Goal: Information Seeking & Learning: Learn about a topic

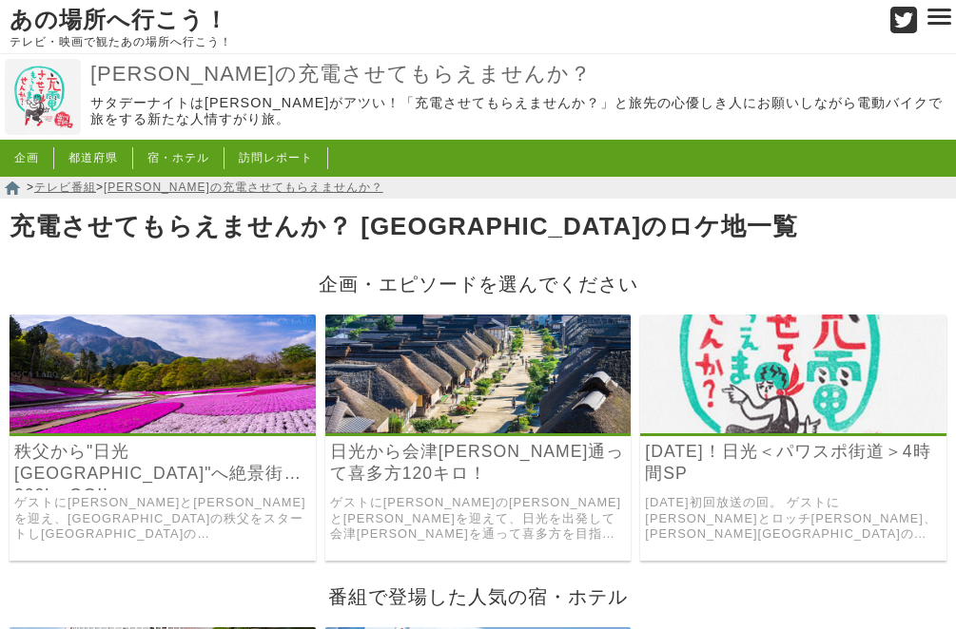
scroll to position [126, 0]
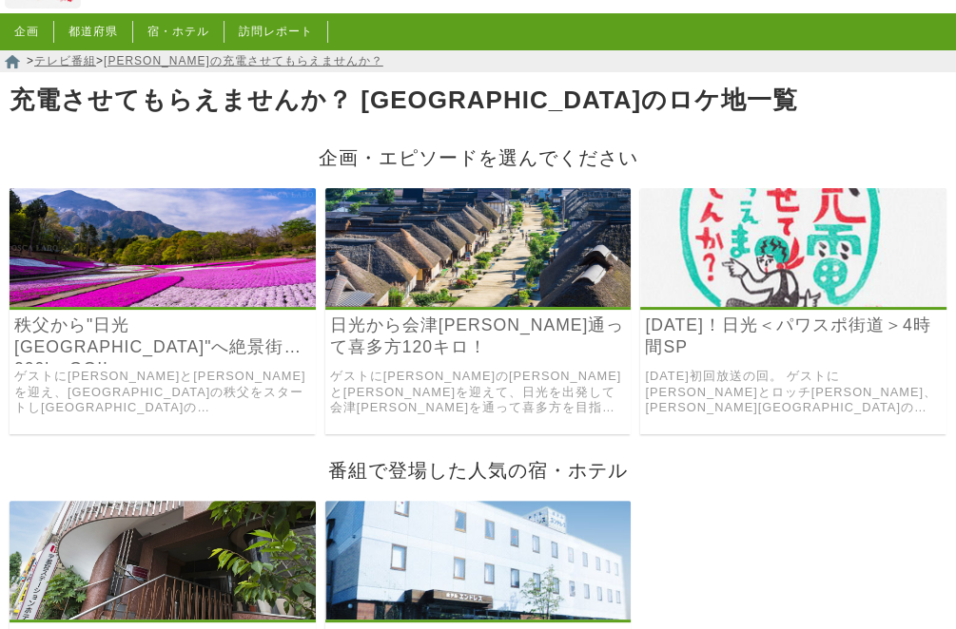
click at [745, 278] on img at bounding box center [793, 247] width 306 height 119
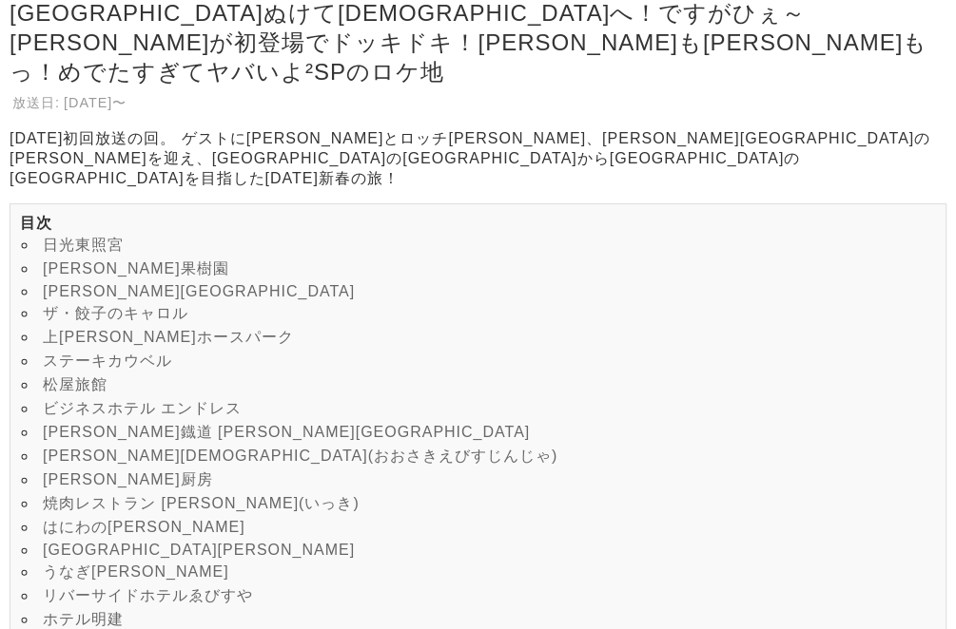
scroll to position [253, 0]
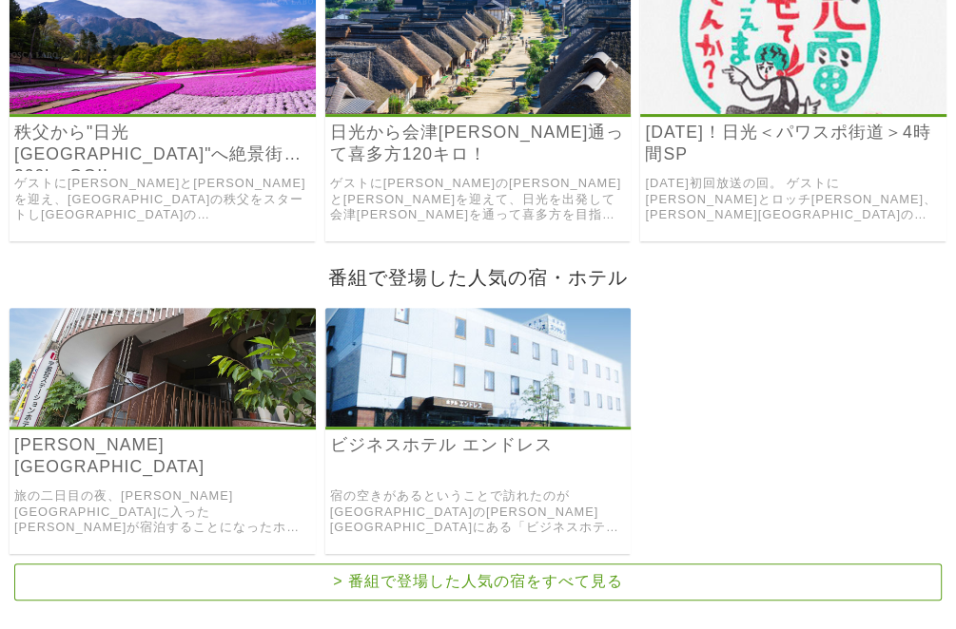
scroll to position [285, 0]
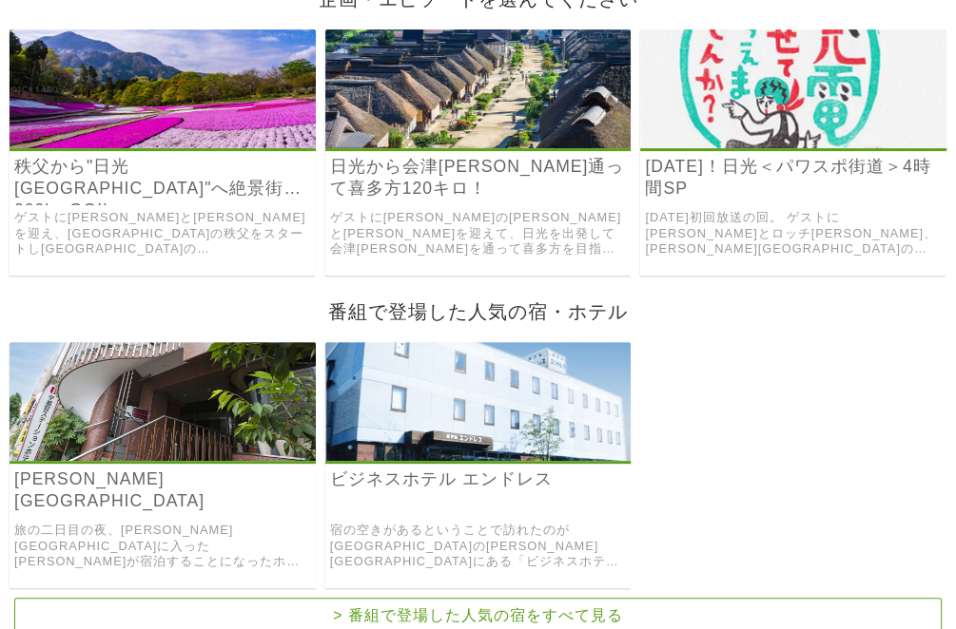
click at [753, 134] on img at bounding box center [793, 88] width 306 height 119
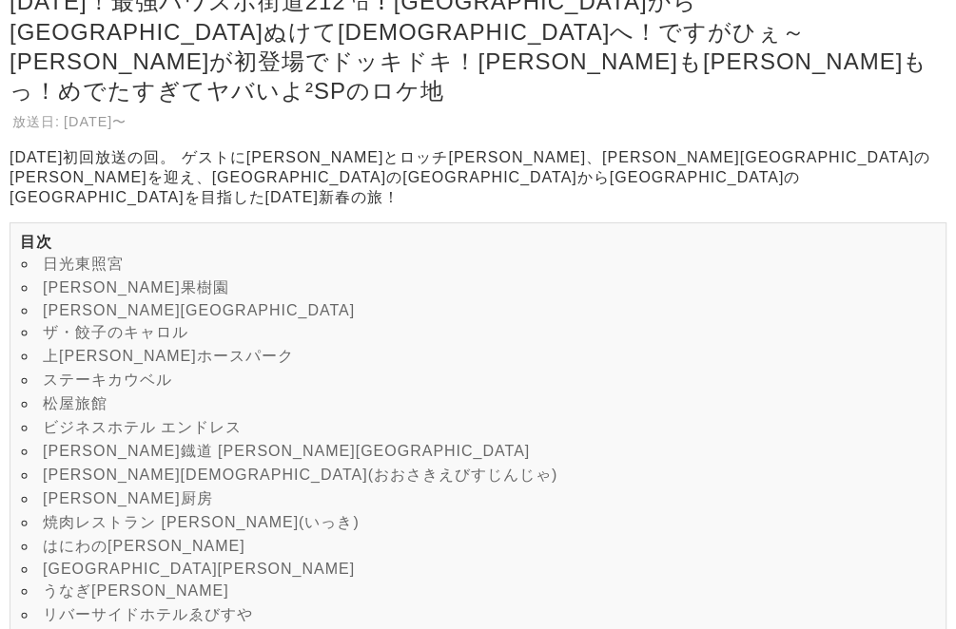
scroll to position [285, 0]
